Goal: Task Accomplishment & Management: Manage account settings

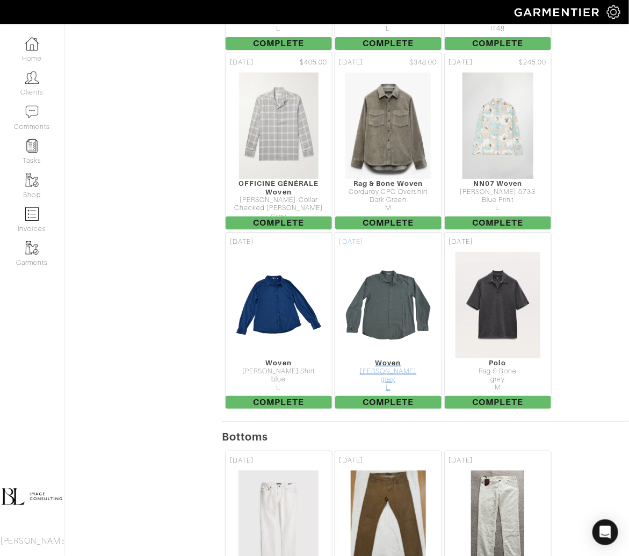
scroll to position [7544, 0]
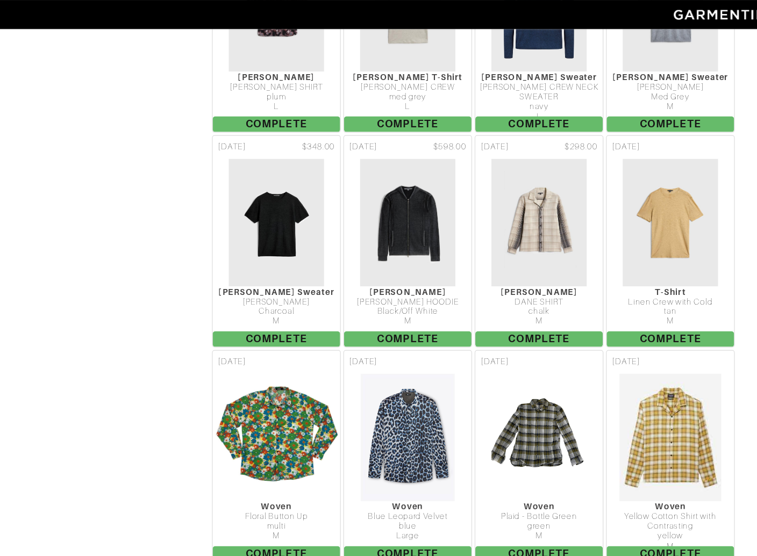
scroll to position [1031, 0]
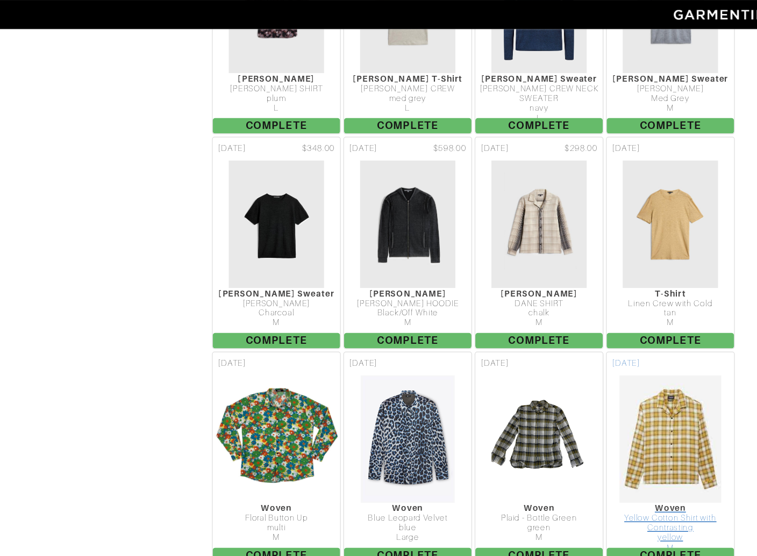
click at [653, 313] on img at bounding box center [639, 366] width 87 height 107
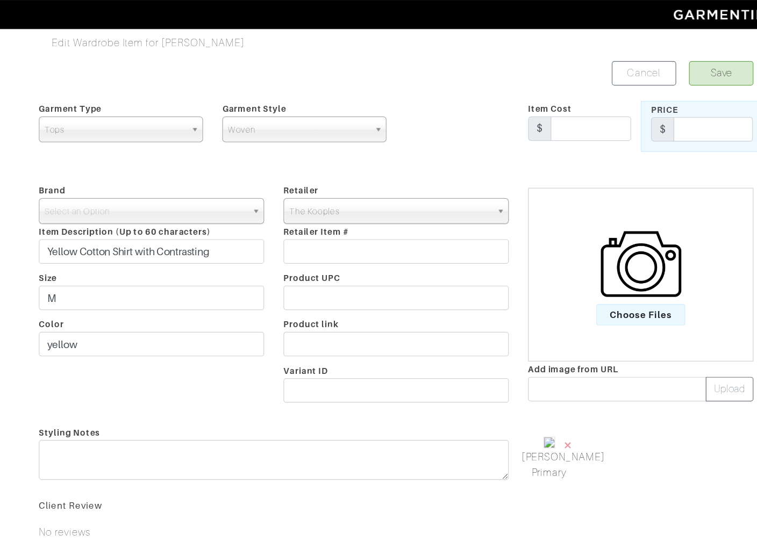
scroll to position [111, 0]
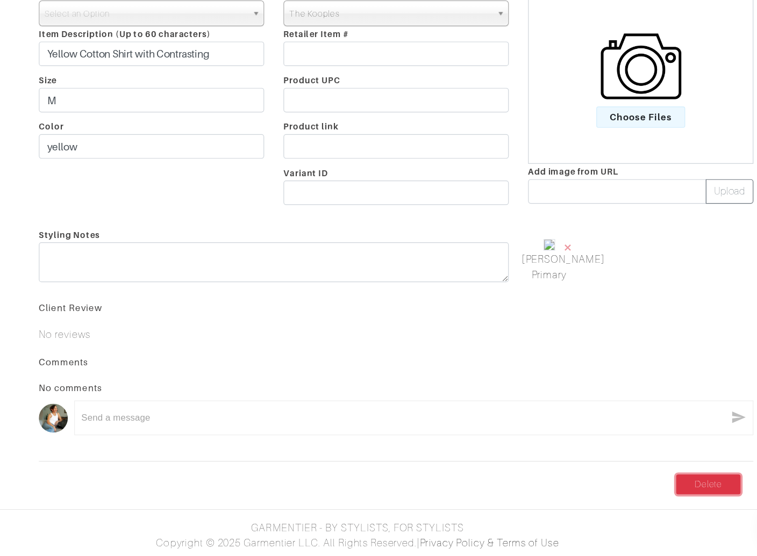
click at [668, 500] on link "Delete" at bounding box center [671, 496] width 54 height 17
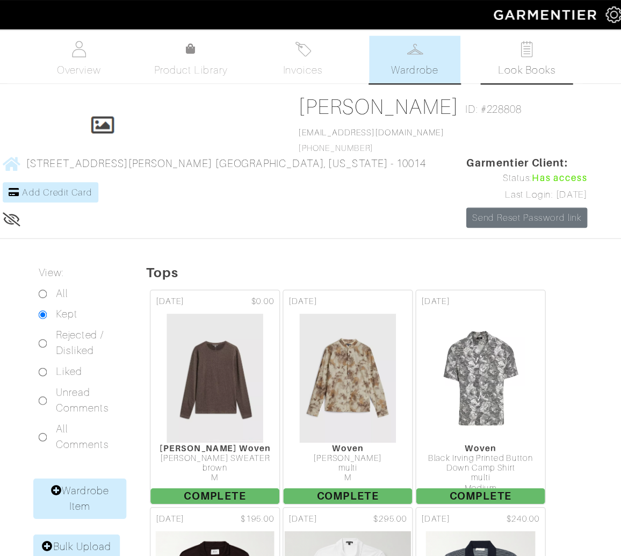
click at [531, 57] on span "Look Books" at bounding box center [534, 58] width 48 height 13
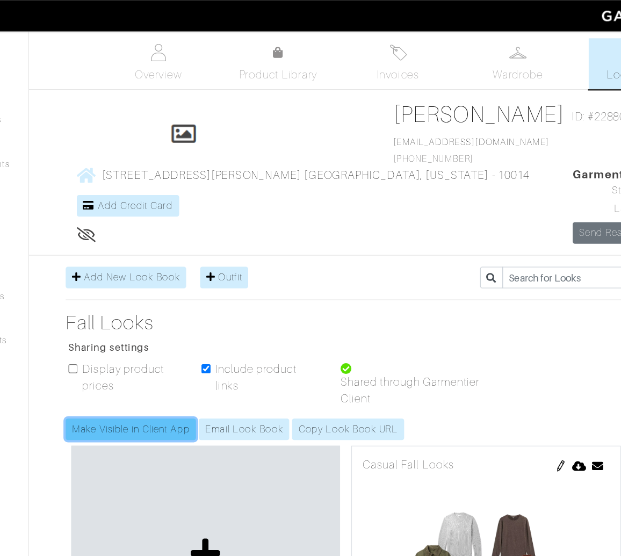
click at [177, 323] on link "Make Visible in Client App" at bounding box center [143, 331] width 100 height 17
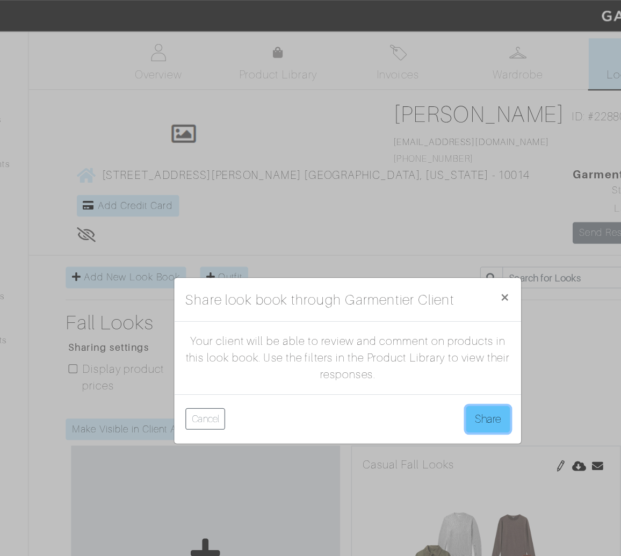
click at [425, 327] on button "Share" at bounding box center [419, 323] width 34 height 20
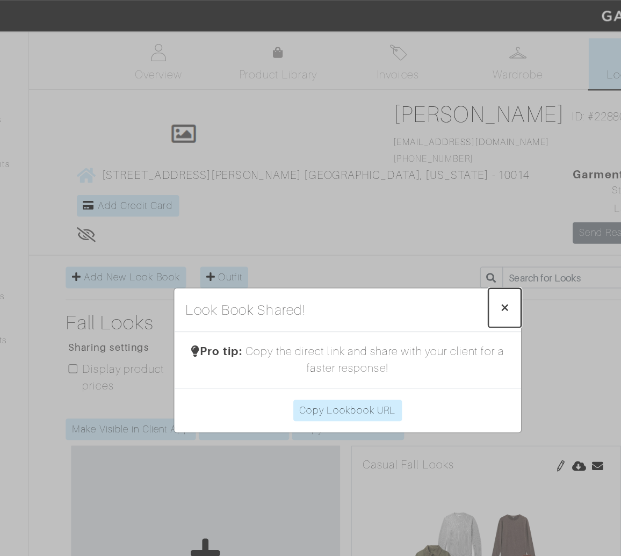
click at [433, 234] on span "×" at bounding box center [432, 237] width 8 height 15
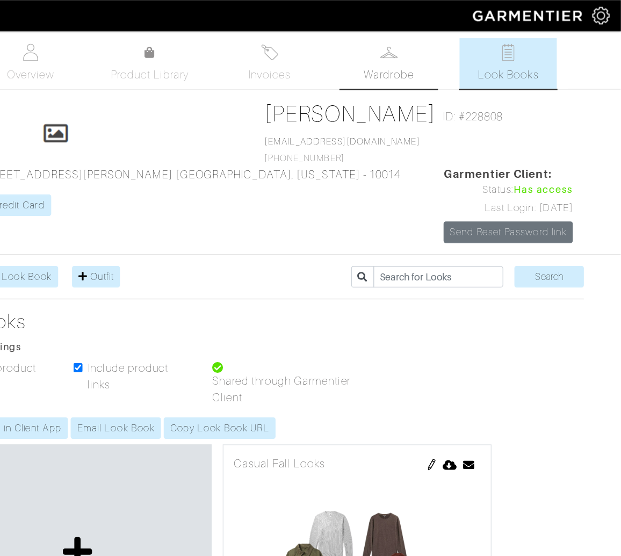
click at [456, 61] on span "Wardrobe" at bounding box center [441, 58] width 39 height 13
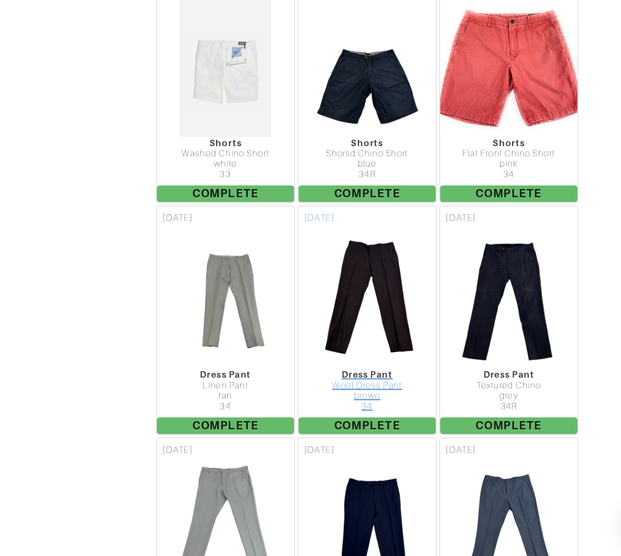
scroll to position [10764, 0]
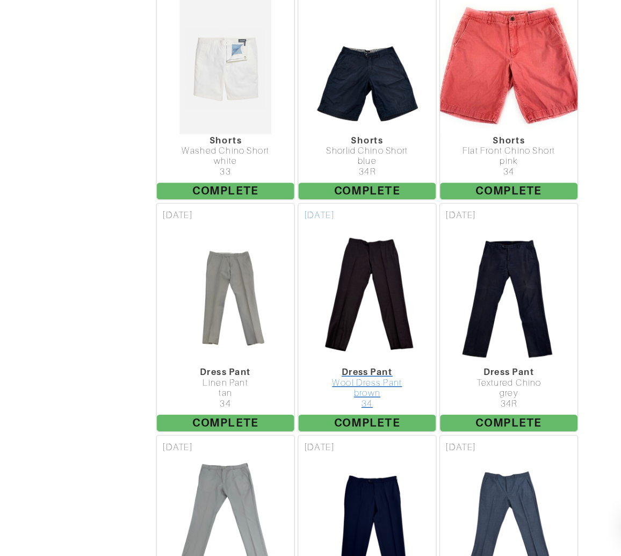
click at [398, 302] on img at bounding box center [386, 355] width 81 height 107
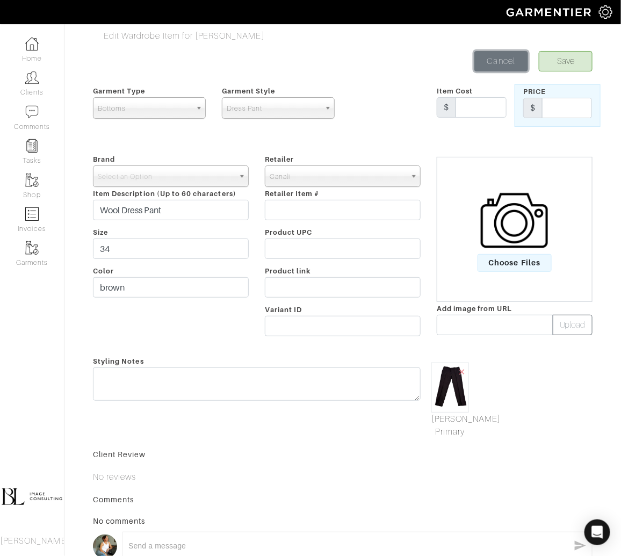
click at [500, 56] on link "Cancel" at bounding box center [501, 61] width 54 height 20
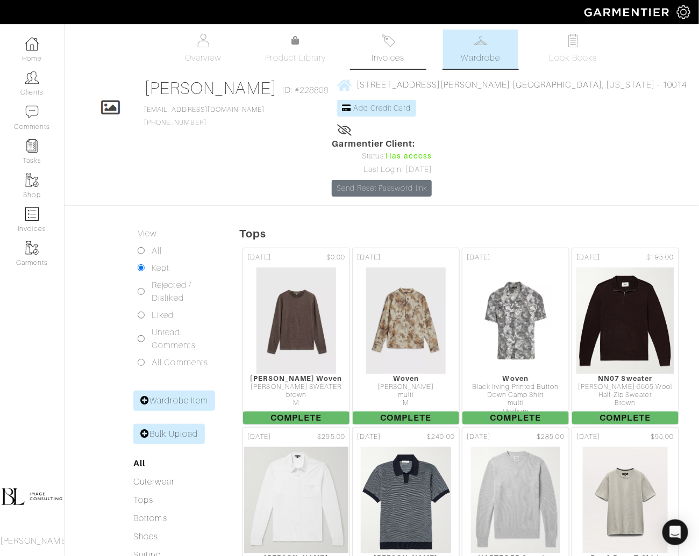
click at [397, 47] on link "Invoices" at bounding box center [387, 49] width 75 height 39
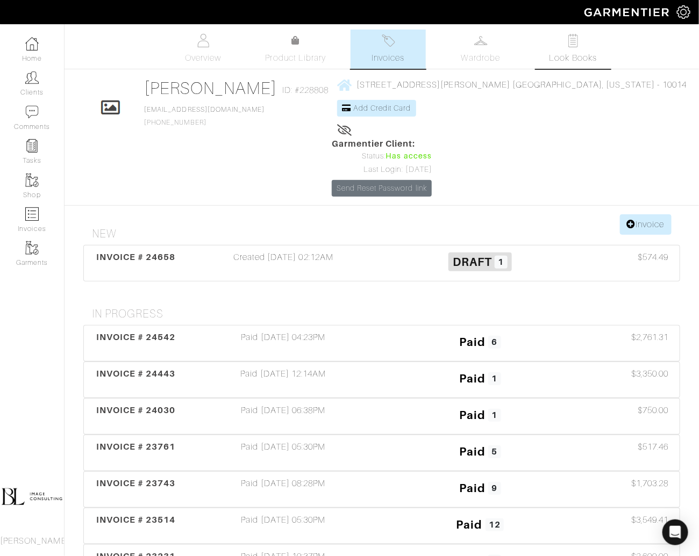
click at [588, 42] on link "Look Books" at bounding box center [572, 49] width 75 height 39
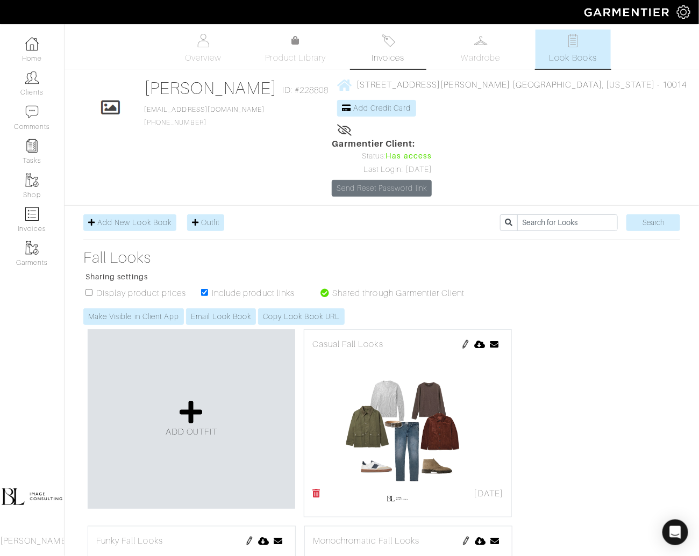
click at [418, 54] on link "Invoices" at bounding box center [387, 49] width 75 height 39
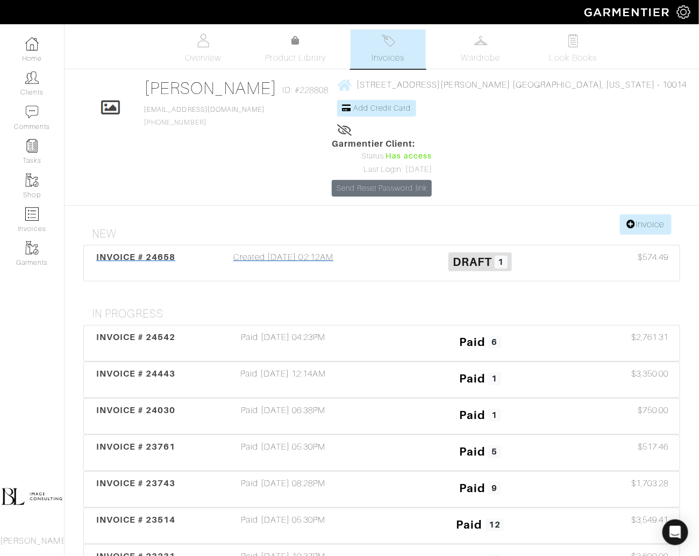
click at [358, 251] on div "Created [DATE] 02:12AM" at bounding box center [283, 263] width 197 height 25
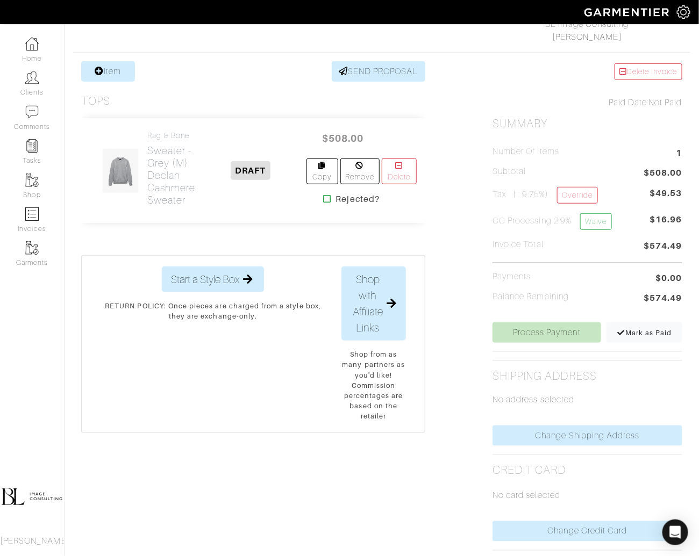
scroll to position [184, 0]
click at [606, 218] on link "Waive" at bounding box center [595, 220] width 31 height 17
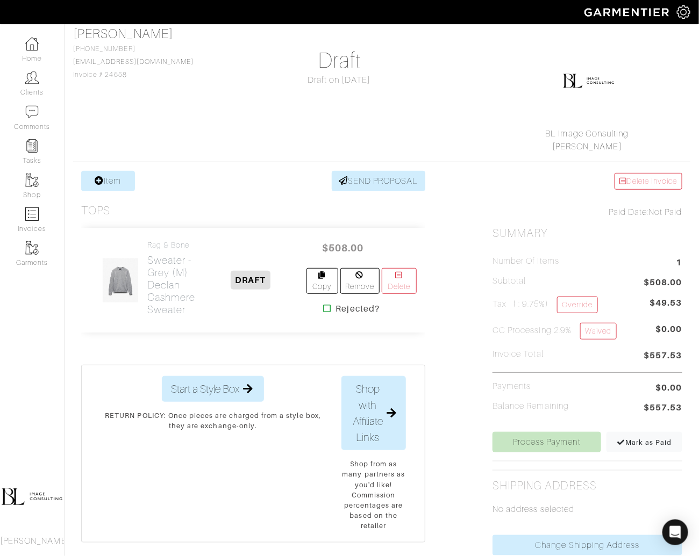
scroll to position [77, 0]
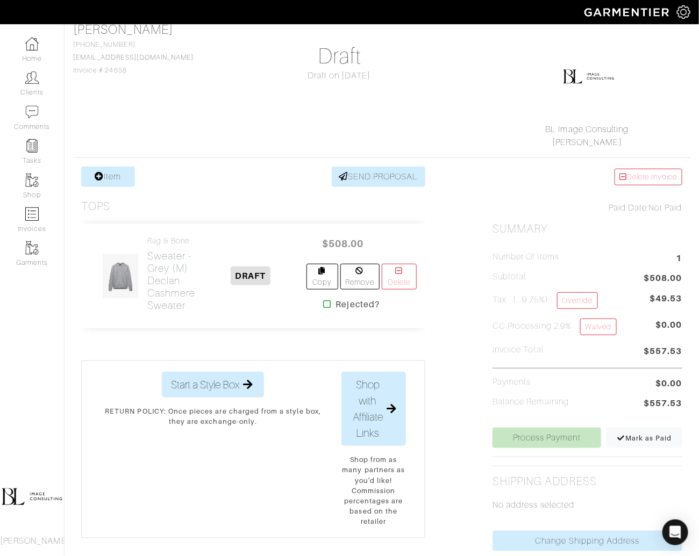
click at [666, 401] on span "$557.53" at bounding box center [663, 404] width 38 height 15
copy div "$557.53 Process Payment Mark as Paid Update Discount Amount × Close Discount Am…"
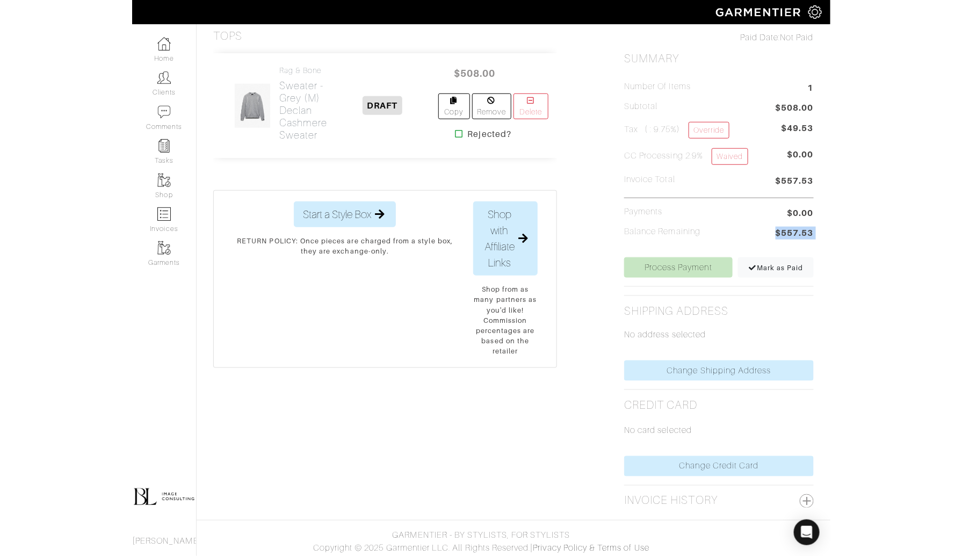
scroll to position [0, 0]
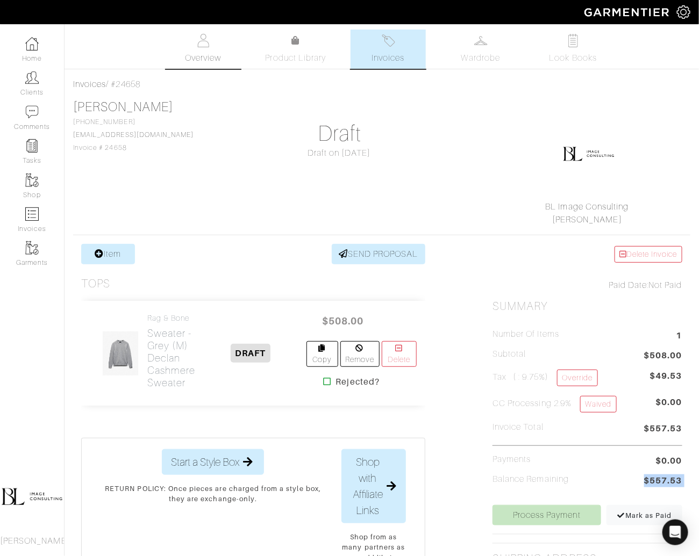
click at [204, 46] on img at bounding box center [203, 40] width 13 height 13
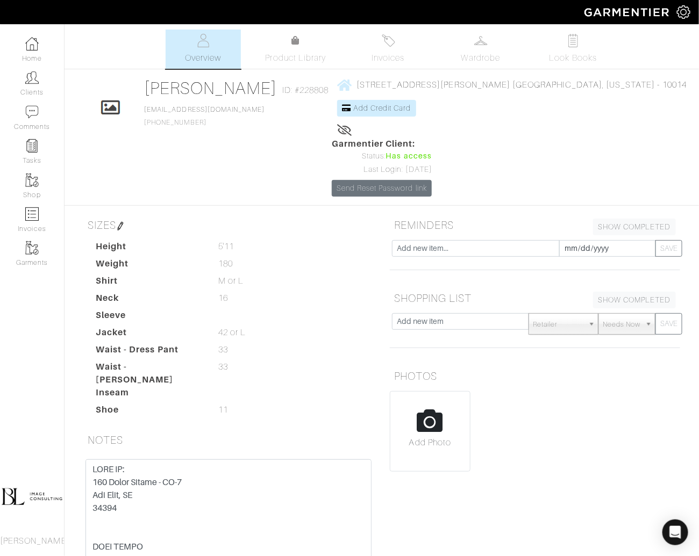
drag, startPoint x: 587, startPoint y: 423, endPoint x: 535, endPoint y: 401, distance: 56.9
click at [534, 401] on div "REMINDERS SHOW COMPLETED SHOW INCOMPLETE 2025-09-23 SAVE SHOPPING LIST SHOW COM…" at bounding box center [535, 424] width 306 height 420
click at [560, 428] on div "REMINDERS SHOW COMPLETED SHOW INCOMPLETE 2025-09-23 SAVE SHOPPING LIST SHOW COM…" at bounding box center [535, 424] width 306 height 420
drag, startPoint x: 603, startPoint y: 436, endPoint x: 630, endPoint y: 414, distance: 34.0
click at [630, 415] on div "REMINDERS SHOW COMPLETED SHOW INCOMPLETE 2025-09-23 SAVE SHOPPING LIST SHOW COM…" at bounding box center [535, 424] width 306 height 420
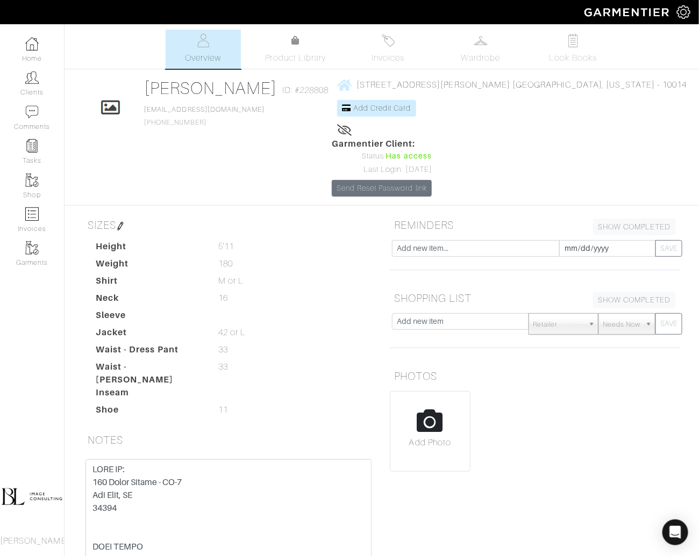
click at [630, 414] on div "PHOTOS Add Photo" at bounding box center [535, 420] width 306 height 111
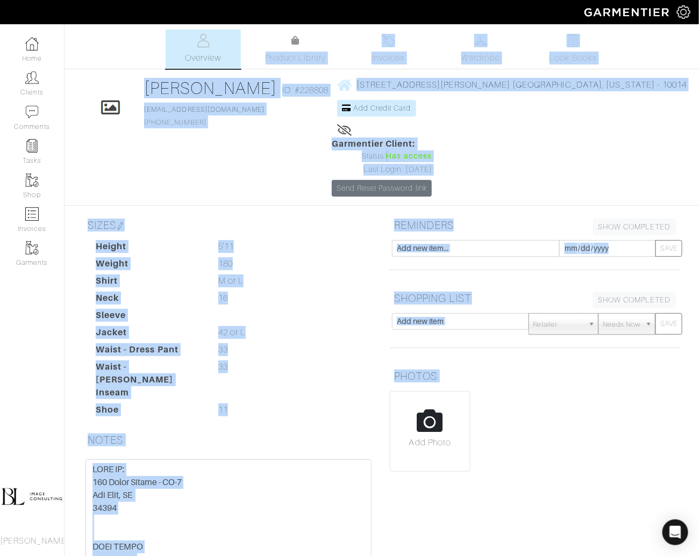
drag, startPoint x: 630, startPoint y: 414, endPoint x: 216, endPoint y: 59, distance: 545.3
click at [219, 61] on div "Miraj Patel Overview Overview Product Library Invoices Wardrobe Look Books Over…" at bounding box center [349, 332] width 699 height 605
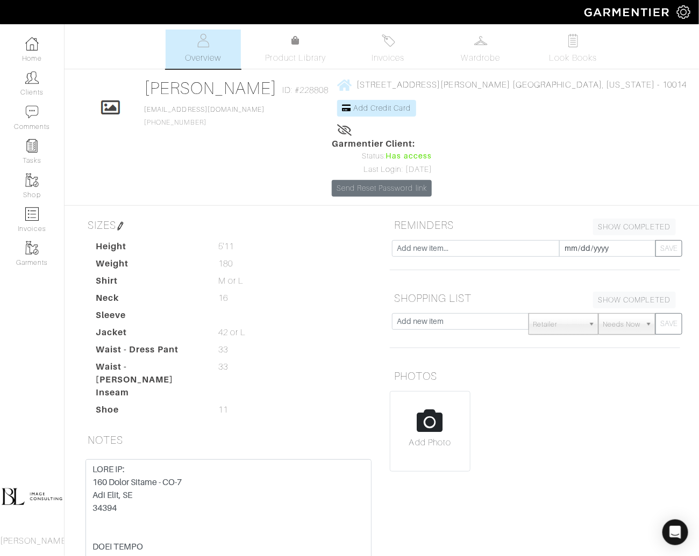
click at [653, 422] on div "REMINDERS SHOW COMPLETED SHOW INCOMPLETE 2025-09-23 SAVE SHOPPING LIST SHOW COM…" at bounding box center [535, 424] width 306 height 420
drag, startPoint x: 653, startPoint y: 422, endPoint x: 616, endPoint y: 423, distance: 37.1
click at [616, 423] on div "REMINDERS SHOW COMPLETED SHOW INCOMPLETE 2025-09-23 SAVE SHOPPING LIST SHOW COM…" at bounding box center [535, 424] width 306 height 420
click at [494, 55] on span "Wardrobe" at bounding box center [480, 58] width 39 height 13
